Goal: Use online tool/utility: Use online tool/utility

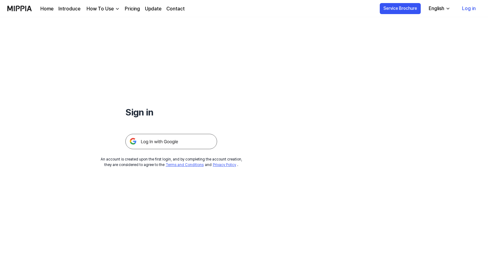
click at [166, 139] on img at bounding box center [171, 141] width 92 height 15
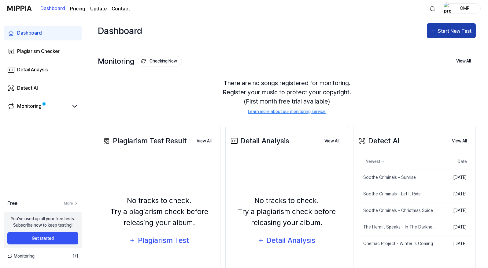
click at [456, 31] on div "Start New Test" at bounding box center [455, 31] width 35 height 8
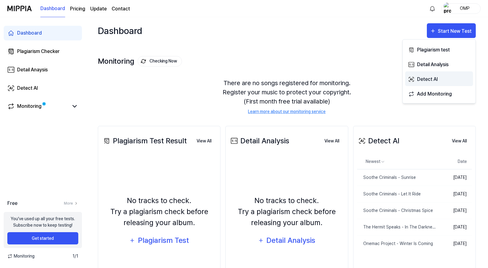
click at [432, 81] on div "Detect AI" at bounding box center [443, 79] width 53 height 8
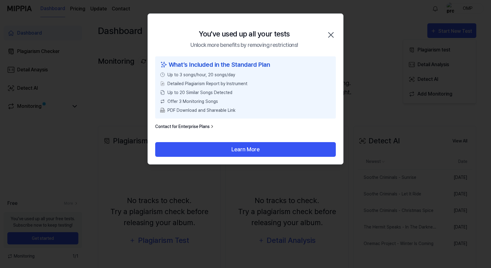
click at [331, 34] on icon "button" at bounding box center [330, 34] width 5 height 5
